Goal: Task Accomplishment & Management: Use online tool/utility

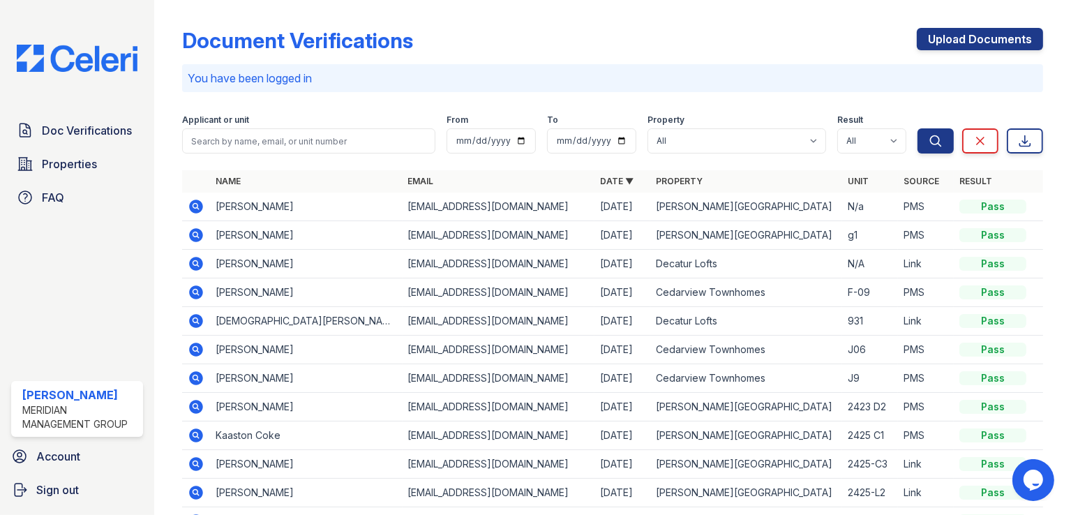
click at [48, 61] on img at bounding box center [77, 58] width 143 height 27
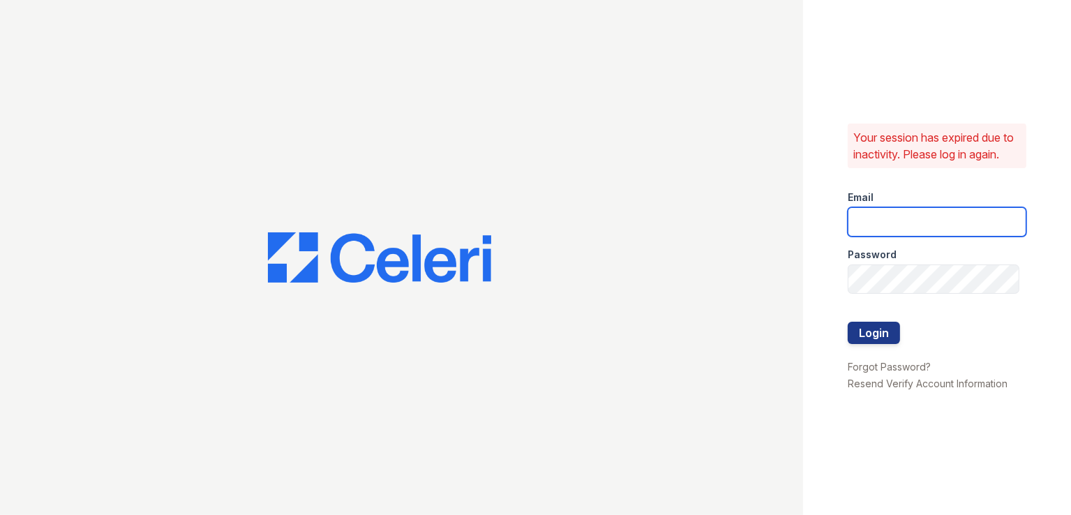
click at [947, 230] on input "email" at bounding box center [937, 221] width 179 height 29
type input "[EMAIL_ADDRESS][DOMAIN_NAME]"
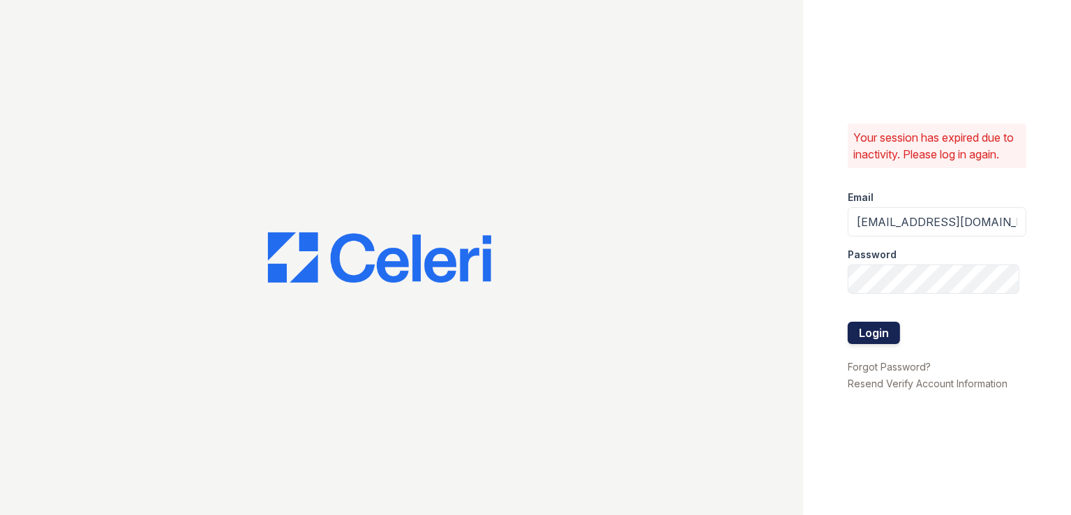
click at [863, 325] on button "Login" at bounding box center [874, 333] width 52 height 22
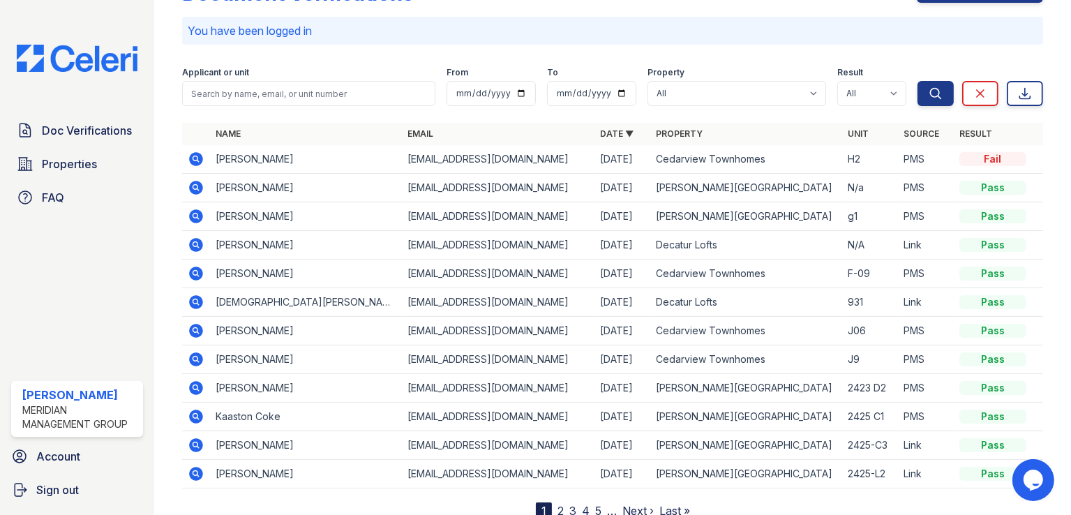
scroll to position [70, 0]
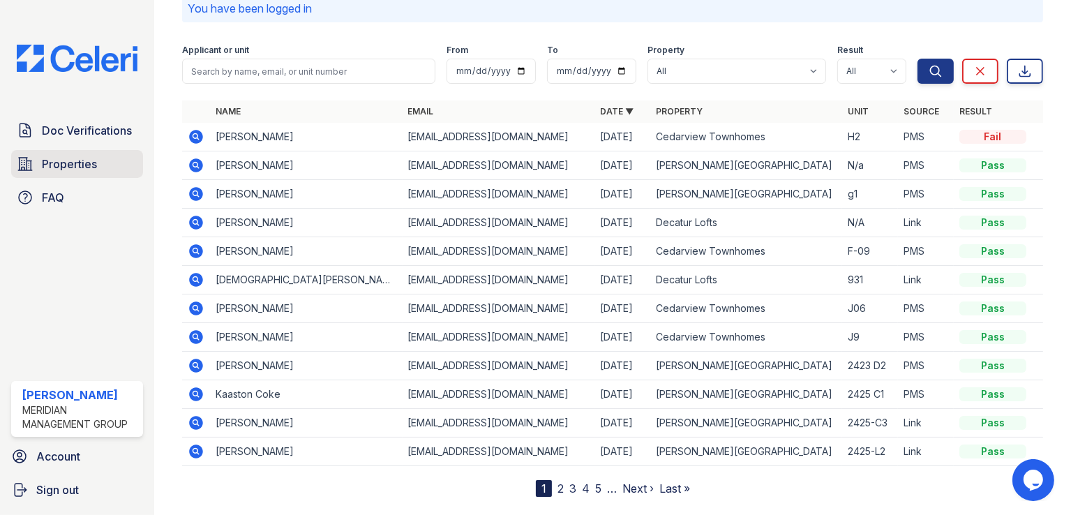
click at [84, 167] on span "Properties" at bounding box center [69, 164] width 55 height 17
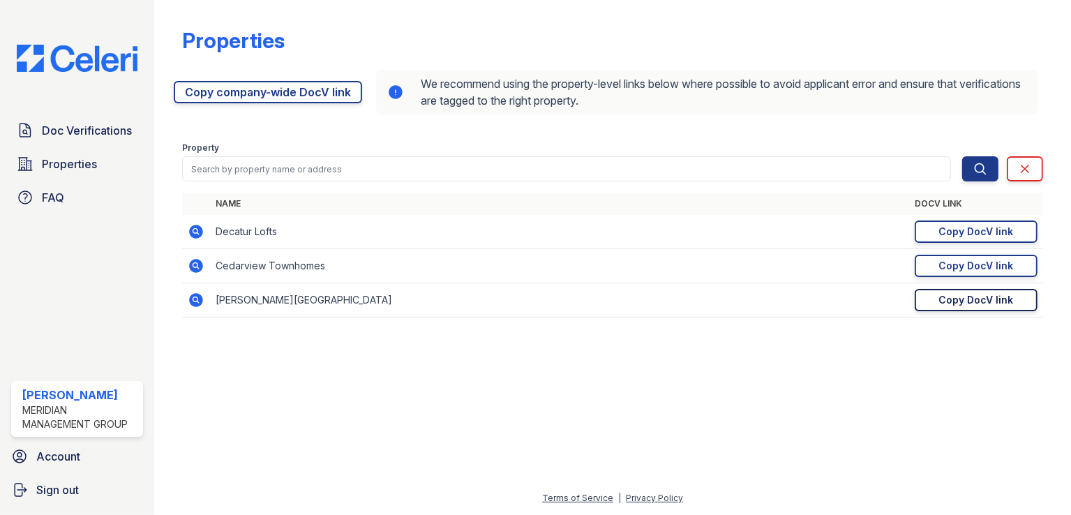
click at [966, 304] on div "Copy DocV link" at bounding box center [976, 300] width 75 height 14
